Goal: Find specific page/section: Find specific page/section

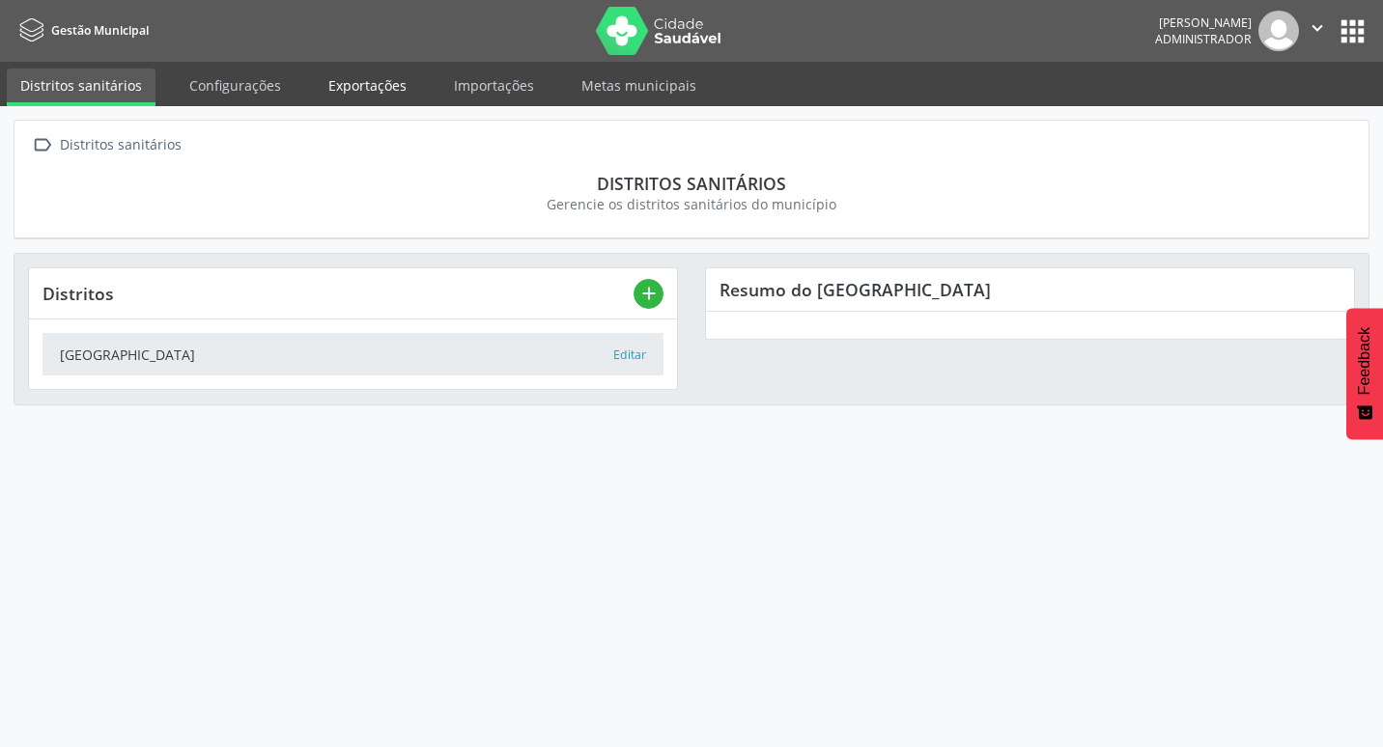
click at [361, 96] on link "Exportações" at bounding box center [367, 86] width 105 height 34
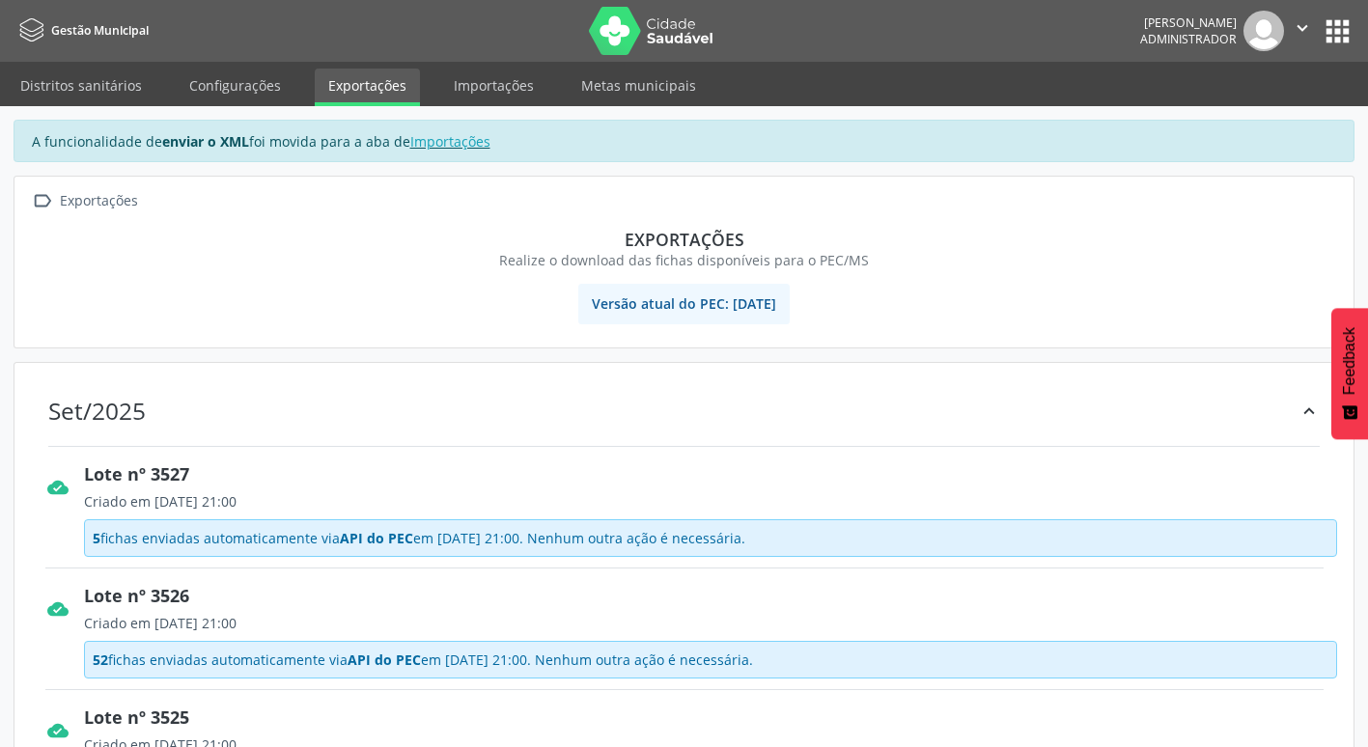
drag, startPoint x: 233, startPoint y: 530, endPoint x: 310, endPoint y: 525, distance: 77.4
click at [310, 525] on div "5 fichas enviadas automaticamente via API do PEC em [DATE] 21:00. Nenhum outra …" at bounding box center [711, 539] width 1254 height 38
click at [460, 77] on link "Importações" at bounding box center [493, 86] width 107 height 34
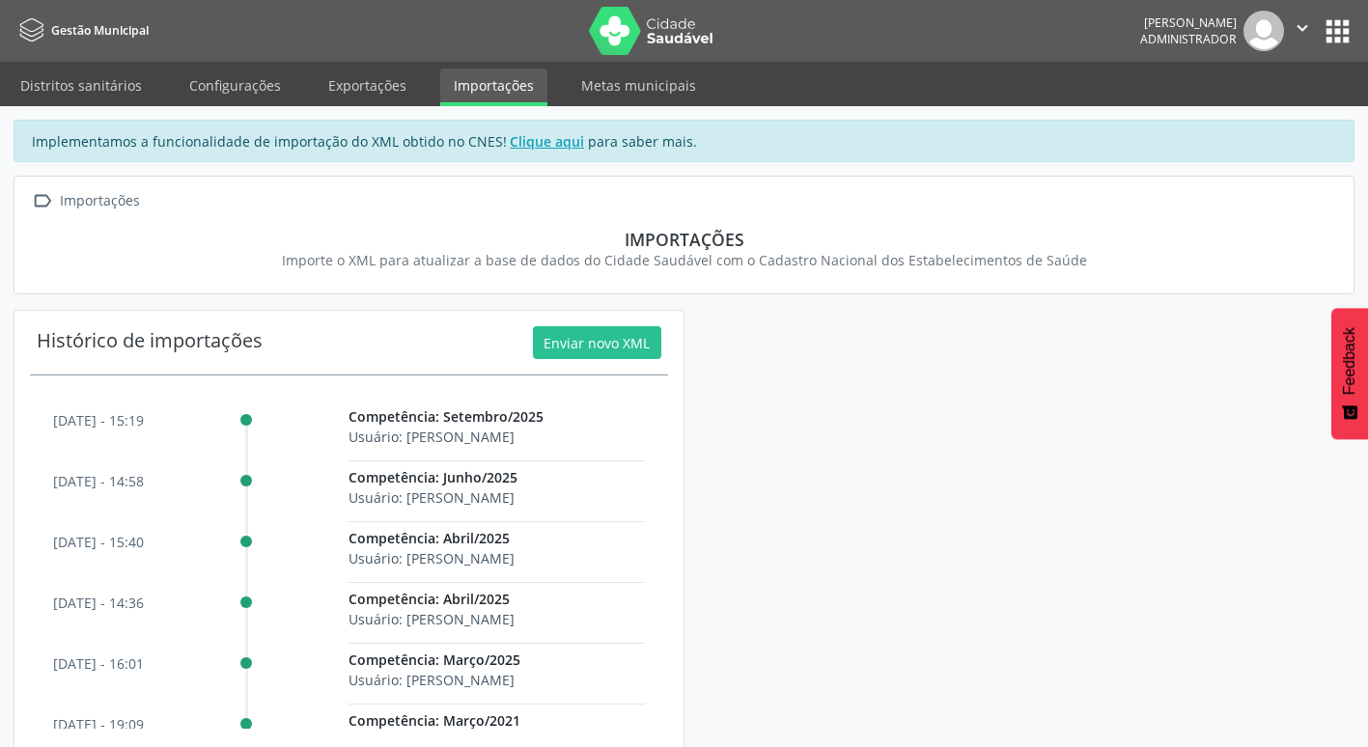
click at [211, 430] on div "[DATE] - 15:19 Competência: Setembro/2025 Usuário: [PERSON_NAME]" at bounding box center [349, 444] width 592 height 61
click at [373, 90] on link "Exportações" at bounding box center [367, 86] width 105 height 34
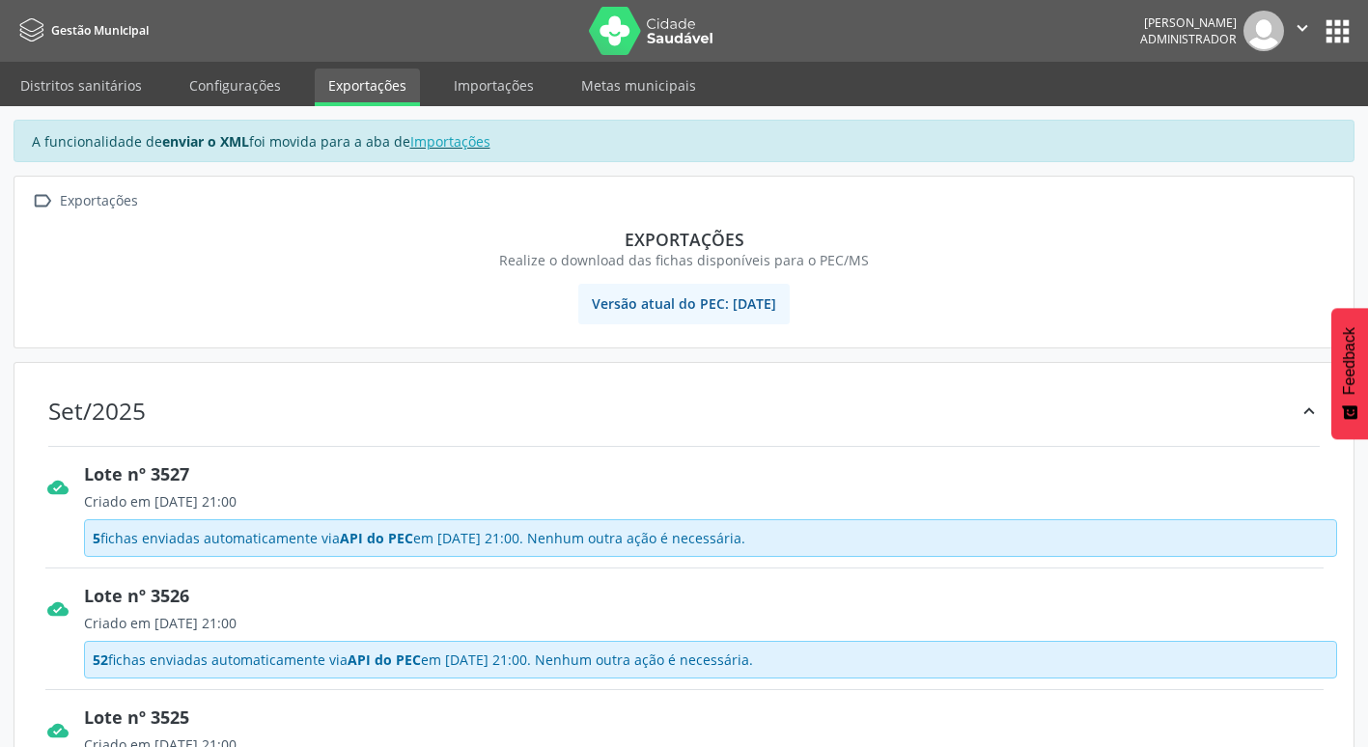
drag, startPoint x: 339, startPoint y: 537, endPoint x: 391, endPoint y: 539, distance: 52.2
click at [391, 539] on span "API do PEC" at bounding box center [376, 538] width 73 height 18
click at [395, 539] on span "API do PEC" at bounding box center [376, 538] width 73 height 18
click at [494, 96] on link "Importações" at bounding box center [493, 86] width 107 height 34
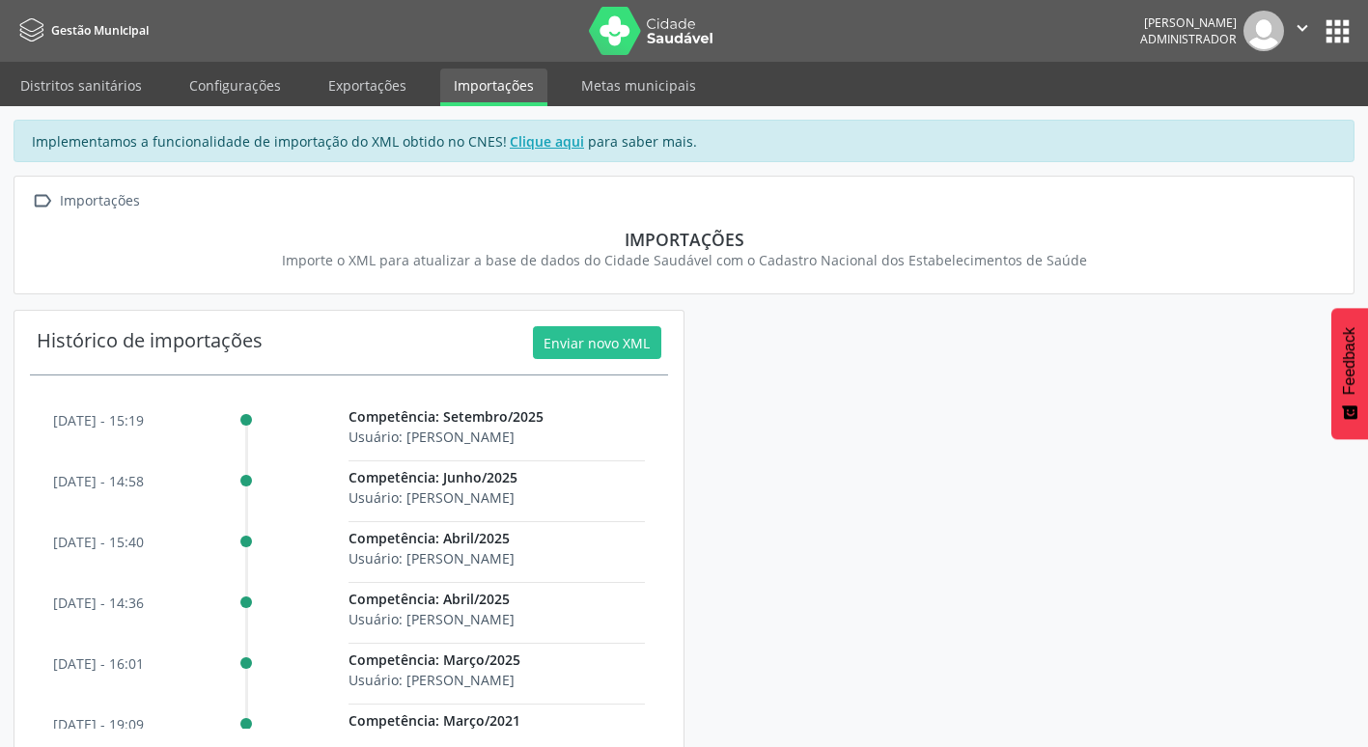
drag, startPoint x: 144, startPoint y: 431, endPoint x: 126, endPoint y: 427, distance: 18.8
click at [126, 427] on div "[DATE] - 15:19 Competência: Setembro/2025 Usuário: [PERSON_NAME]" at bounding box center [349, 444] width 592 height 61
drag, startPoint x: 126, startPoint y: 427, endPoint x: 104, endPoint y: 417, distance: 23.3
click at [104, 417] on p "[DATE] - 15:19" at bounding box center [98, 420] width 91 height 20
click at [399, 86] on link "Exportações" at bounding box center [367, 86] width 105 height 34
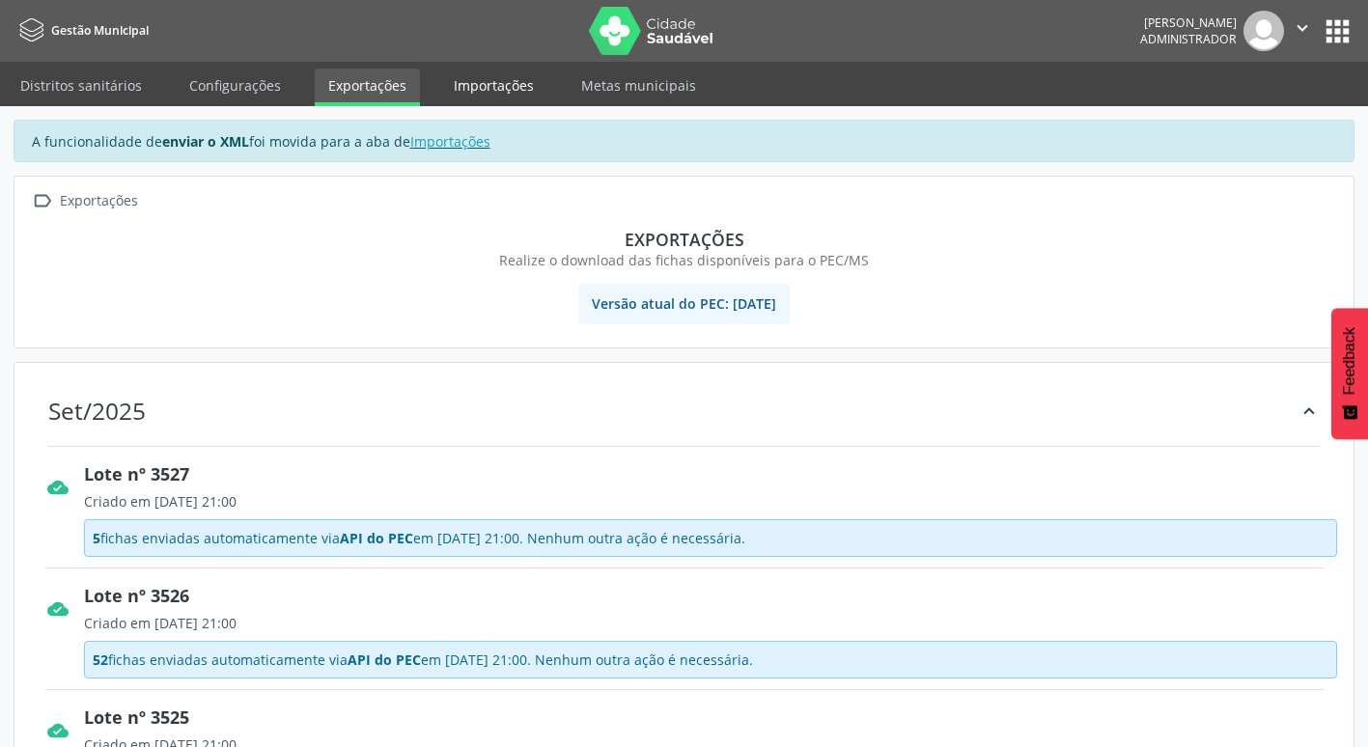
click at [440, 96] on link "Importações" at bounding box center [493, 86] width 107 height 34
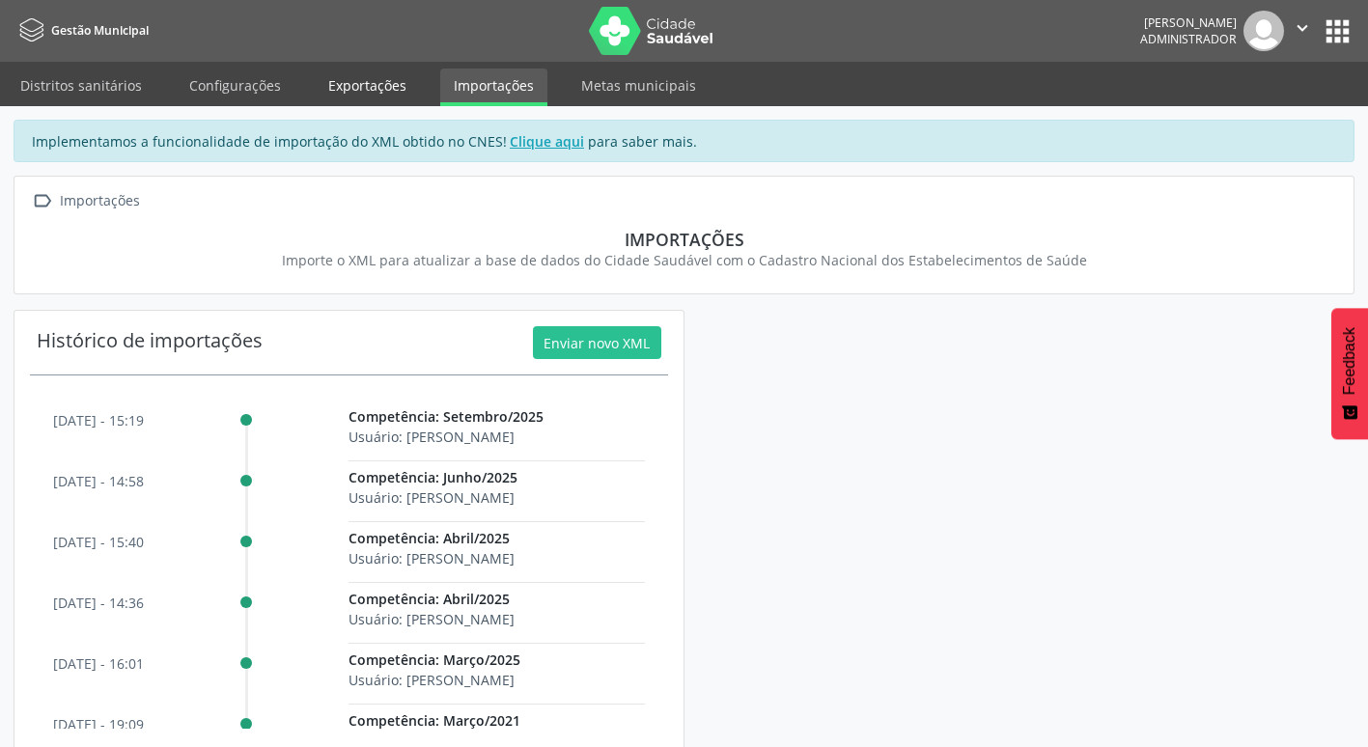
click at [317, 89] on link "Exportações" at bounding box center [367, 86] width 105 height 34
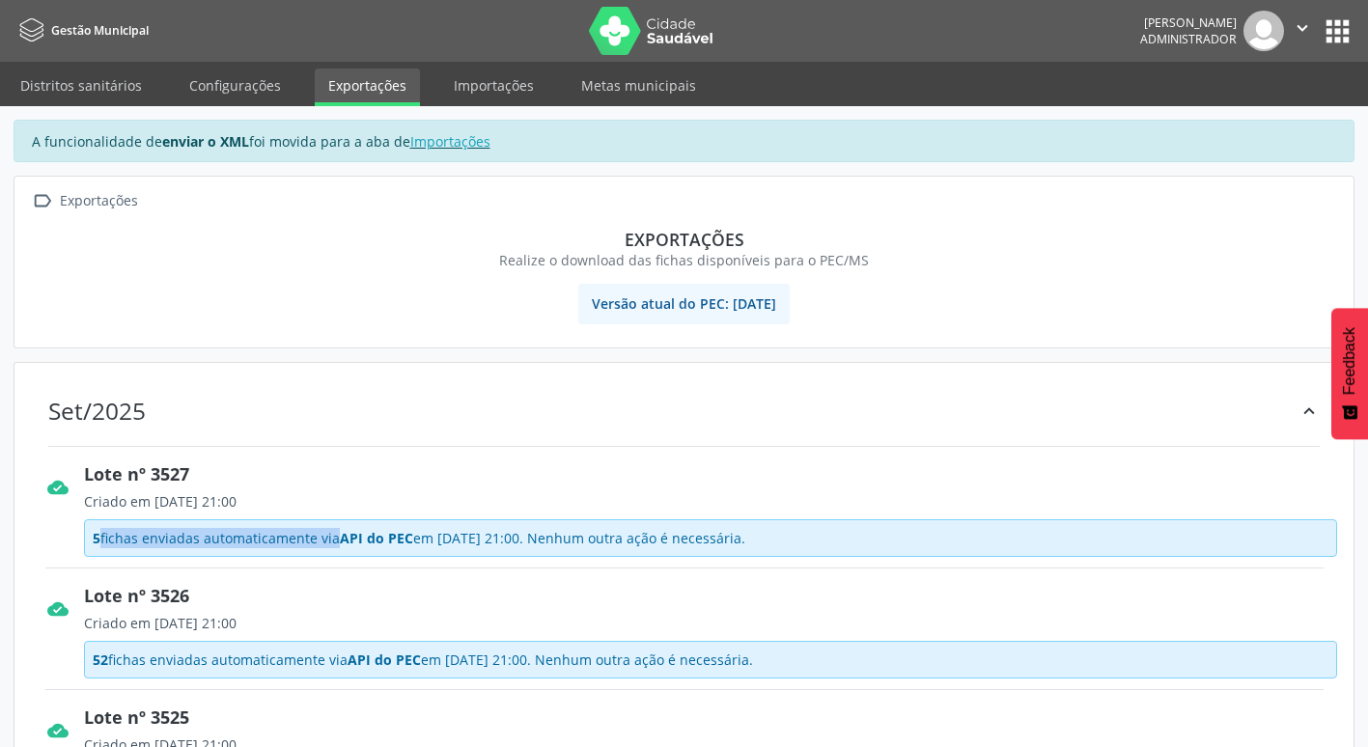
drag, startPoint x: 98, startPoint y: 538, endPoint x: 284, endPoint y: 528, distance: 186.6
click at [284, 528] on span "5 fichas enviadas automaticamente via API do PEC em [DATE] 21:00. Nenhum outra …" at bounding box center [419, 538] width 653 height 20
drag, startPoint x: 284, startPoint y: 528, endPoint x: 63, endPoint y: 527, distance: 221.2
click at [63, 527] on div "cloud_done" at bounding box center [58, 511] width 52 height 99
drag, startPoint x: 84, startPoint y: 553, endPoint x: 277, endPoint y: 531, distance: 194.4
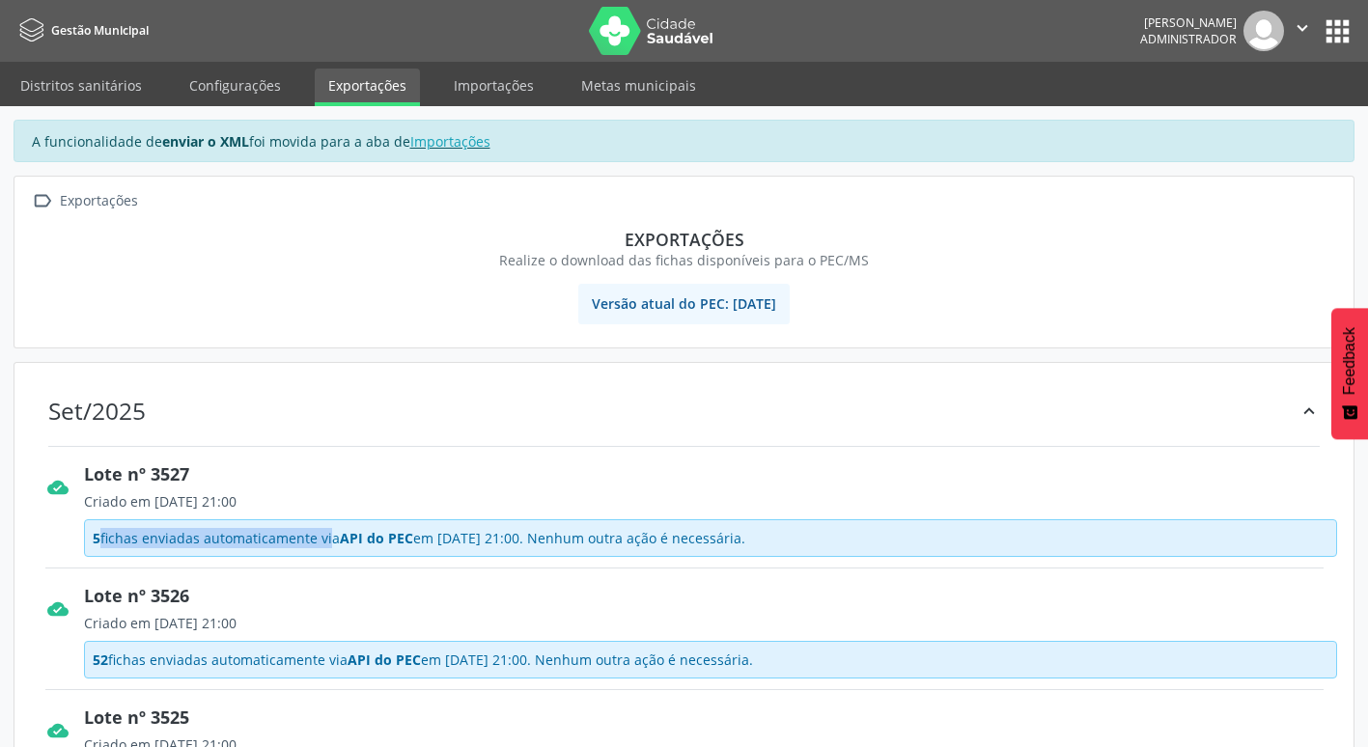
click at [277, 531] on div "5 fichas enviadas automaticamente via API do PEC em [DATE] 21:00. Nenhum outra …" at bounding box center [711, 539] width 1254 height 38
click at [277, 531] on span "5 fichas enviadas automaticamente via API do PEC em [DATE] 21:00. Nenhum outra …" at bounding box center [419, 538] width 653 height 20
drag, startPoint x: 101, startPoint y: 545, endPoint x: 343, endPoint y: 540, distance: 241.5
click at [343, 540] on span "5 fichas enviadas automaticamente via API do PEC em [DATE] 21:00. Nenhum outra …" at bounding box center [419, 538] width 653 height 20
drag, startPoint x: 343, startPoint y: 540, endPoint x: 377, endPoint y: 537, distance: 33.9
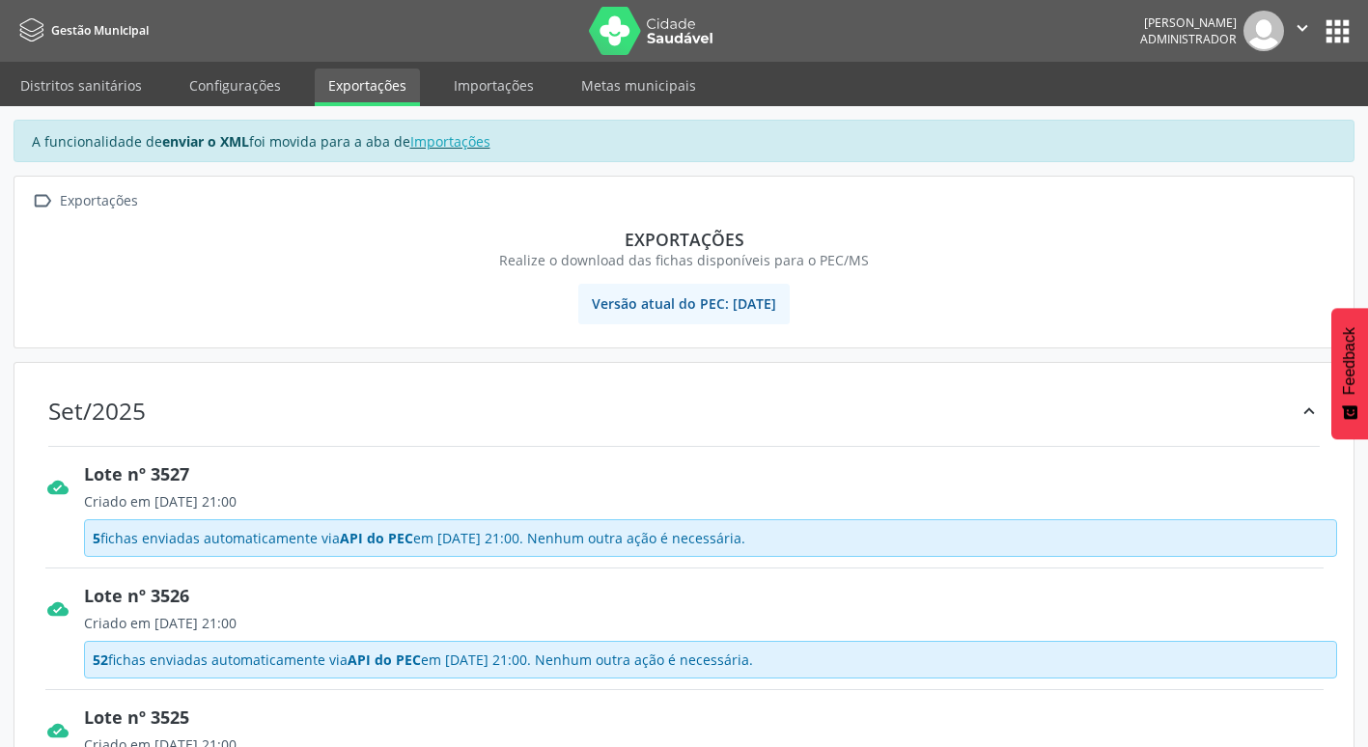
click at [337, 538] on span "5 fichas enviadas automaticamente via API do PEC em [DATE] 21:00. Nenhum outra …" at bounding box center [419, 538] width 653 height 20
drag, startPoint x: 80, startPoint y: 534, endPoint x: 249, endPoint y: 536, distance: 169.0
click at [249, 536] on div "cloud_done Lote nº 3527 Criado em [DATE] 21:00 5 fichas enviadas automaticament…" at bounding box center [685, 507] width 1306 height 107
drag, startPoint x: 249, startPoint y: 536, endPoint x: 404, endPoint y: 539, distance: 154.5
click at [404, 539] on span "API do PEC" at bounding box center [376, 538] width 73 height 18
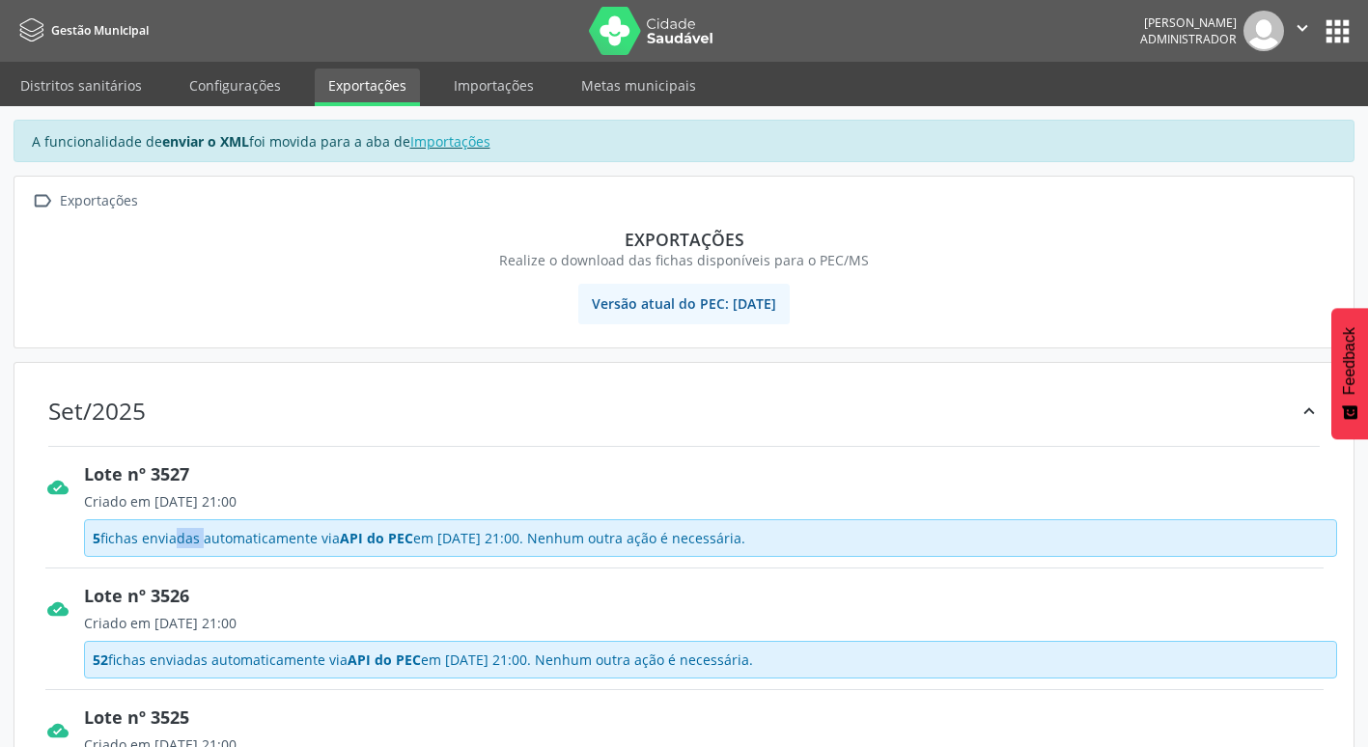
drag, startPoint x: 125, startPoint y: 528, endPoint x: 215, endPoint y: 545, distance: 92.3
click at [215, 545] on span "5 fichas enviadas automaticamente via API do PEC em [DATE] 21:00. Nenhum outra …" at bounding box center [419, 538] width 653 height 20
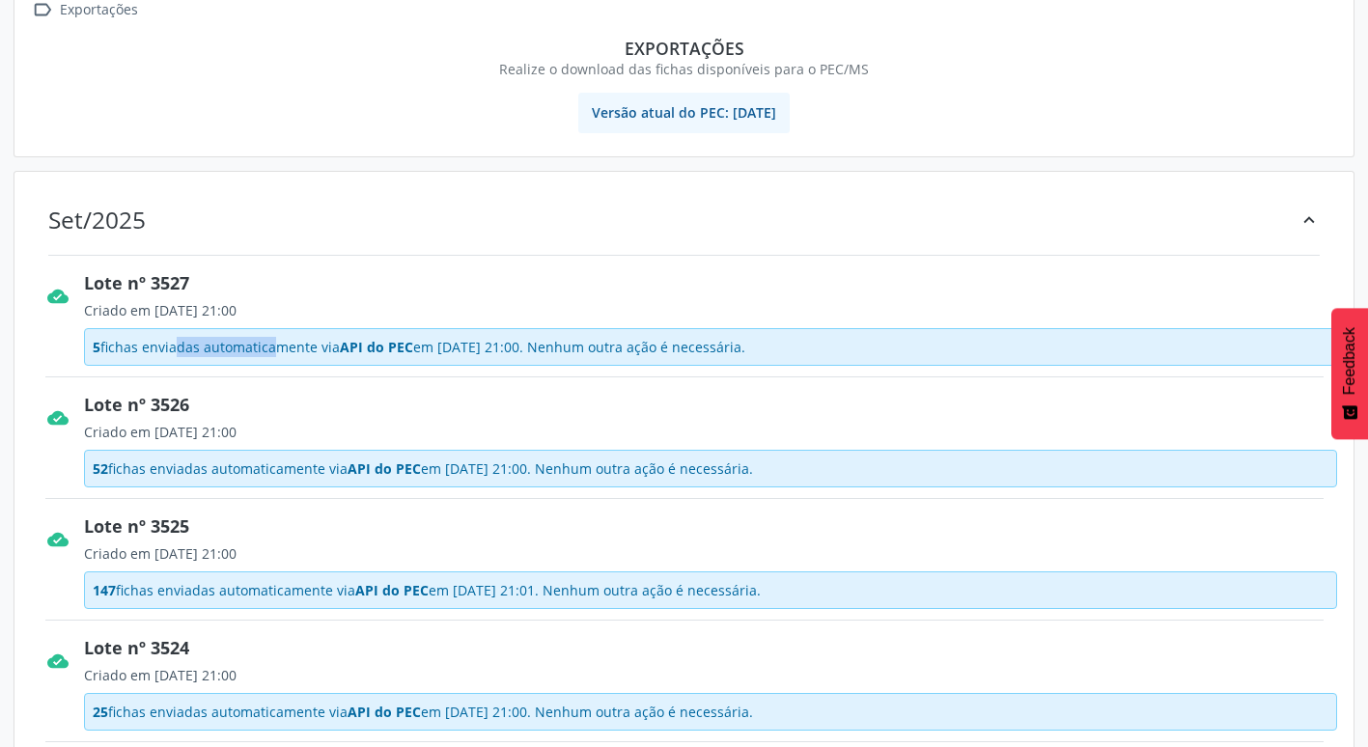
scroll to position [193, 0]
click at [114, 462] on span "52 fichas enviadas automaticamente via API do PEC em [DATE] 21:00. Nenhum outra…" at bounding box center [423, 467] width 661 height 20
click at [178, 645] on div "Lote nº 3524" at bounding box center [711, 647] width 1254 height 26
